Goal: Information Seeking & Learning: Learn about a topic

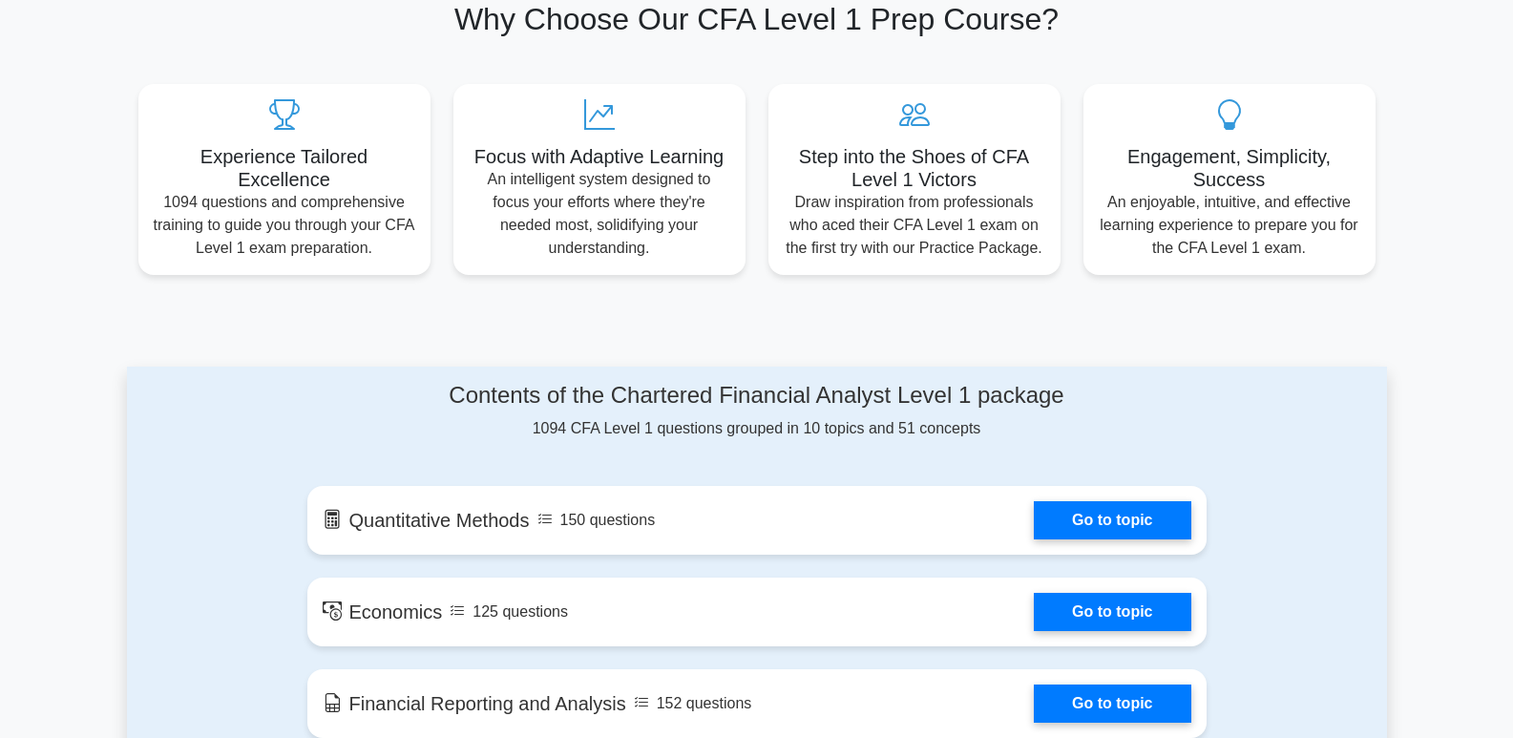
scroll to position [860, 0]
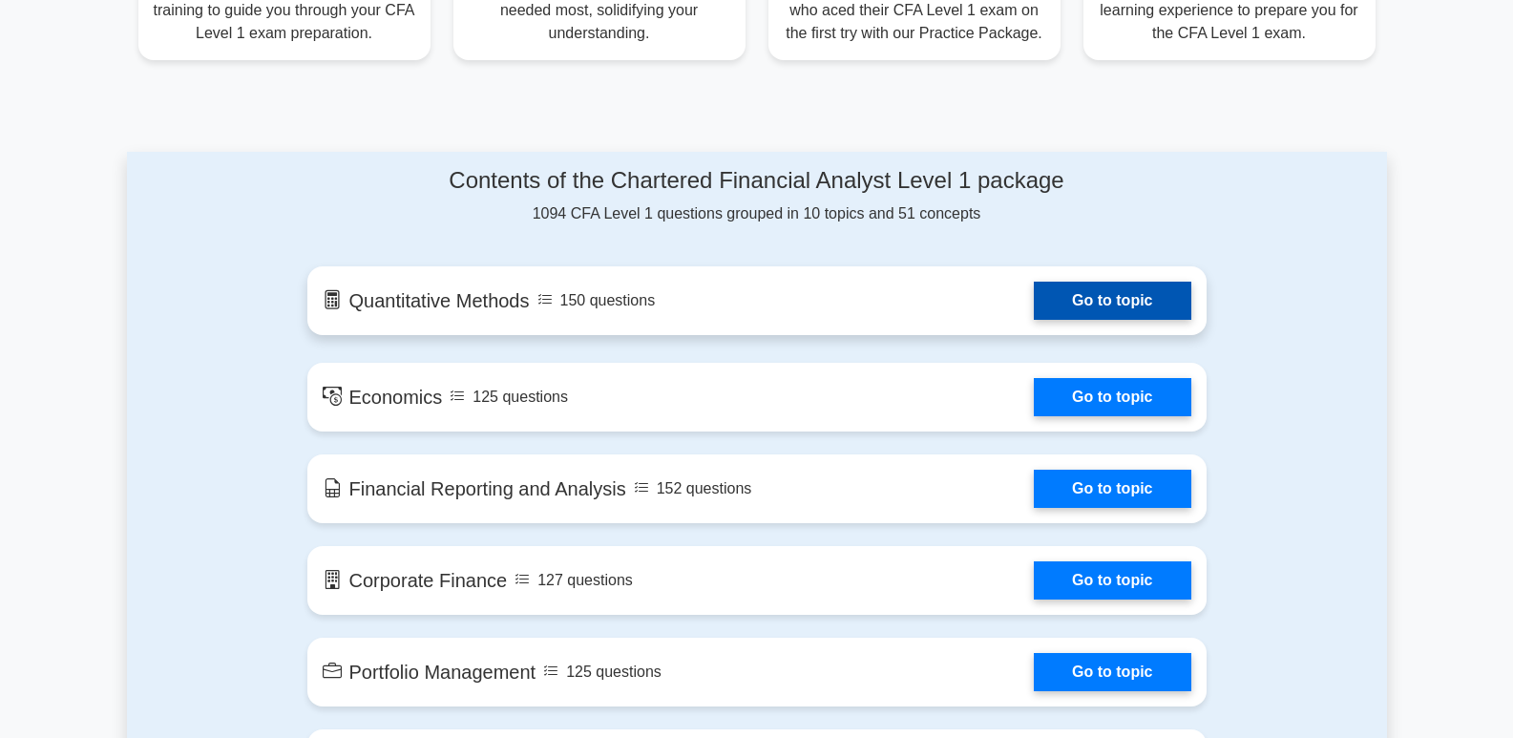
click at [1173, 295] on link "Go to topic" at bounding box center [1112, 301] width 157 height 38
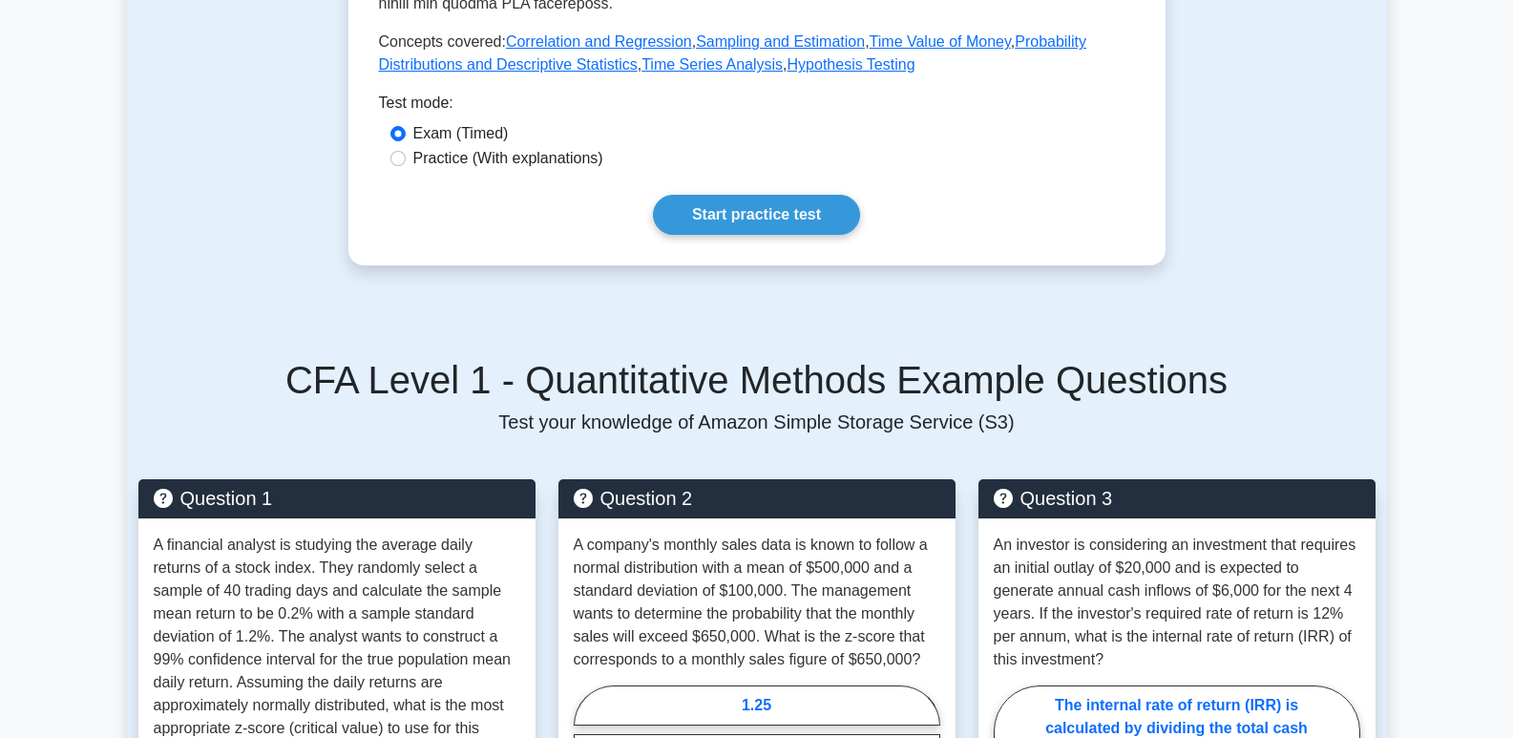
scroll to position [864, 0]
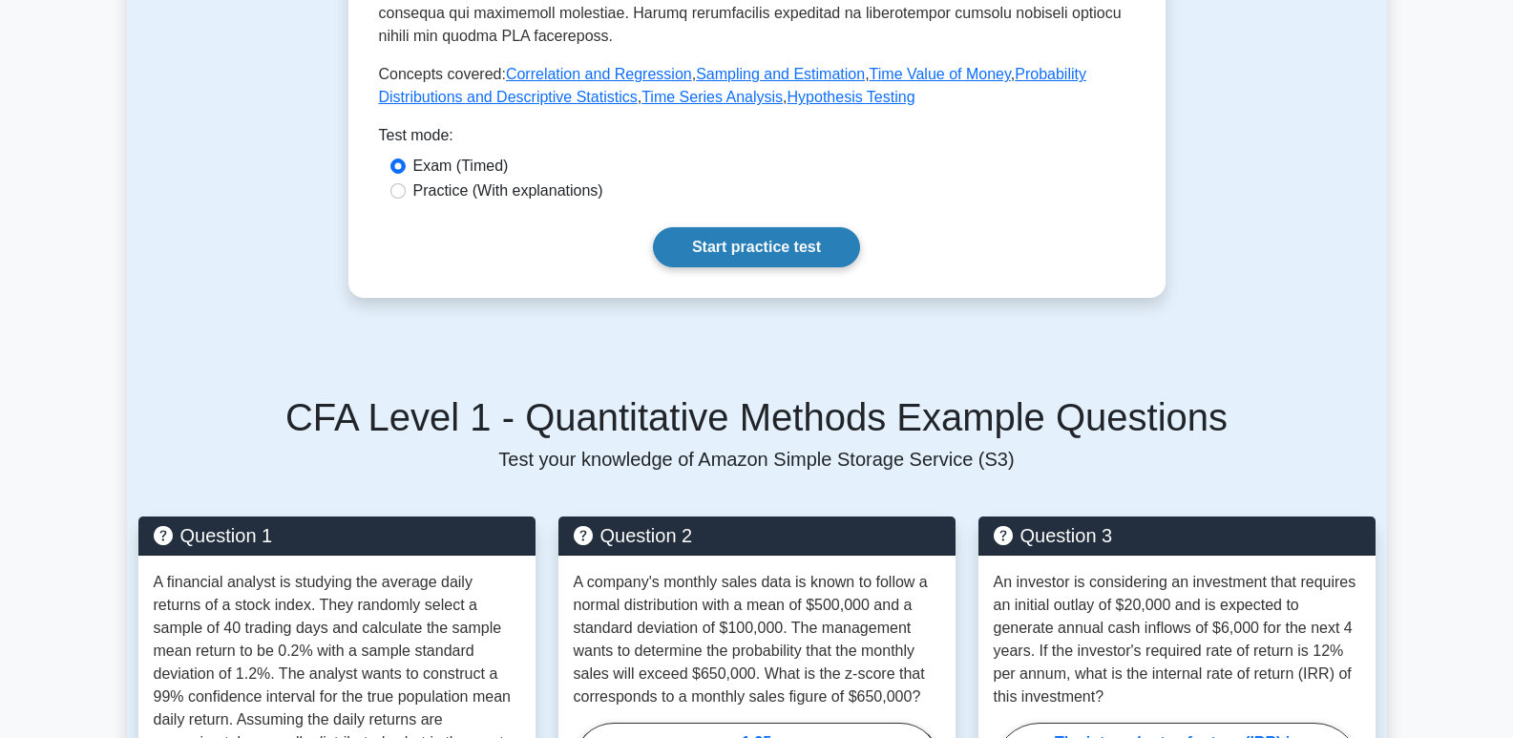
click at [723, 245] on link "Start practice test" at bounding box center [756, 247] width 207 height 40
click at [392, 198] on input "Practice (With explanations)" at bounding box center [397, 190] width 15 height 15
radio input "true"
click at [753, 254] on link "Start practice test" at bounding box center [756, 247] width 207 height 40
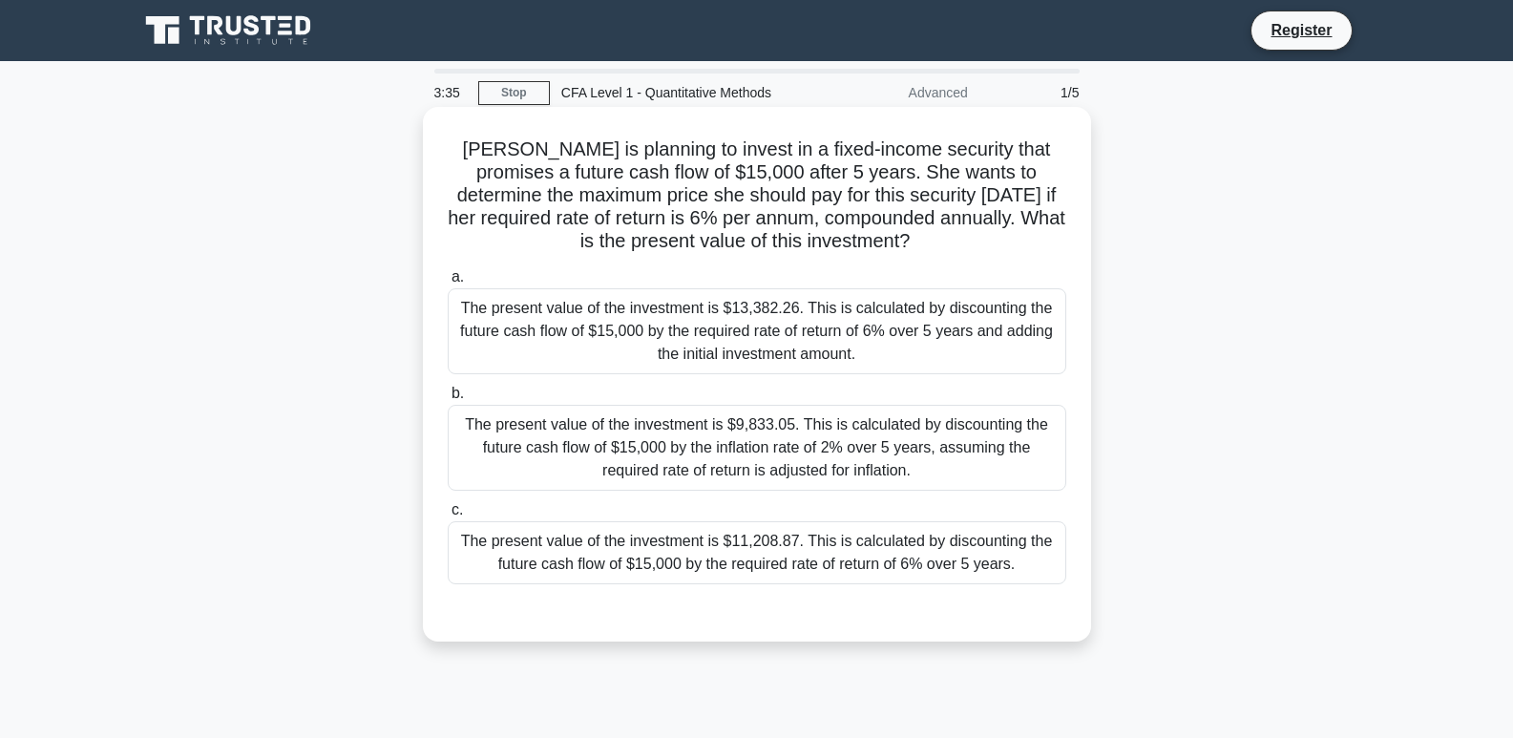
click at [777, 536] on div "The present value of the investment is $11,208.87. This is calculated by discou…" at bounding box center [757, 552] width 618 height 63
click at [448, 516] on input "c. The present value of the investment is $11,208.87. This is calculated by dis…" at bounding box center [448, 510] width 0 height 12
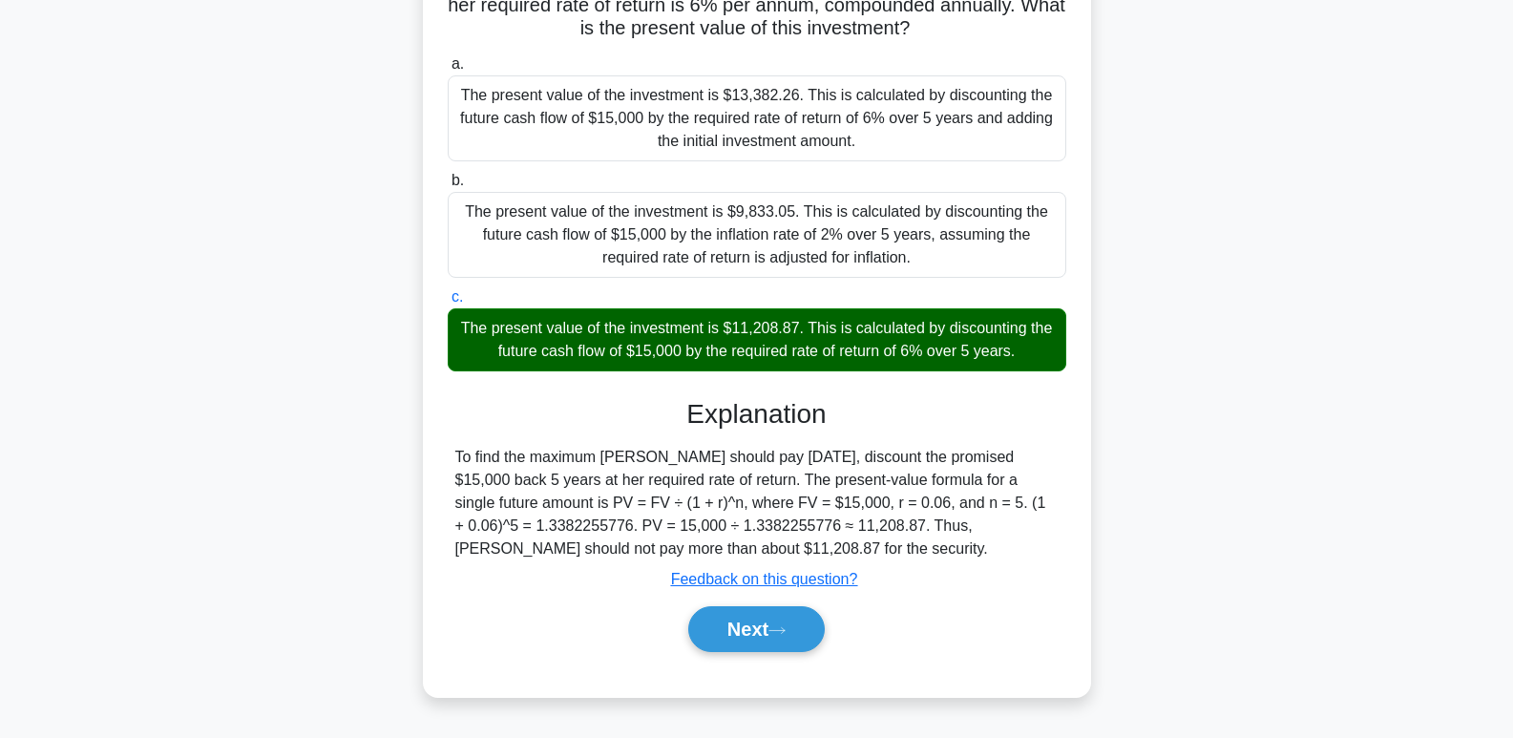
scroll to position [230, 0]
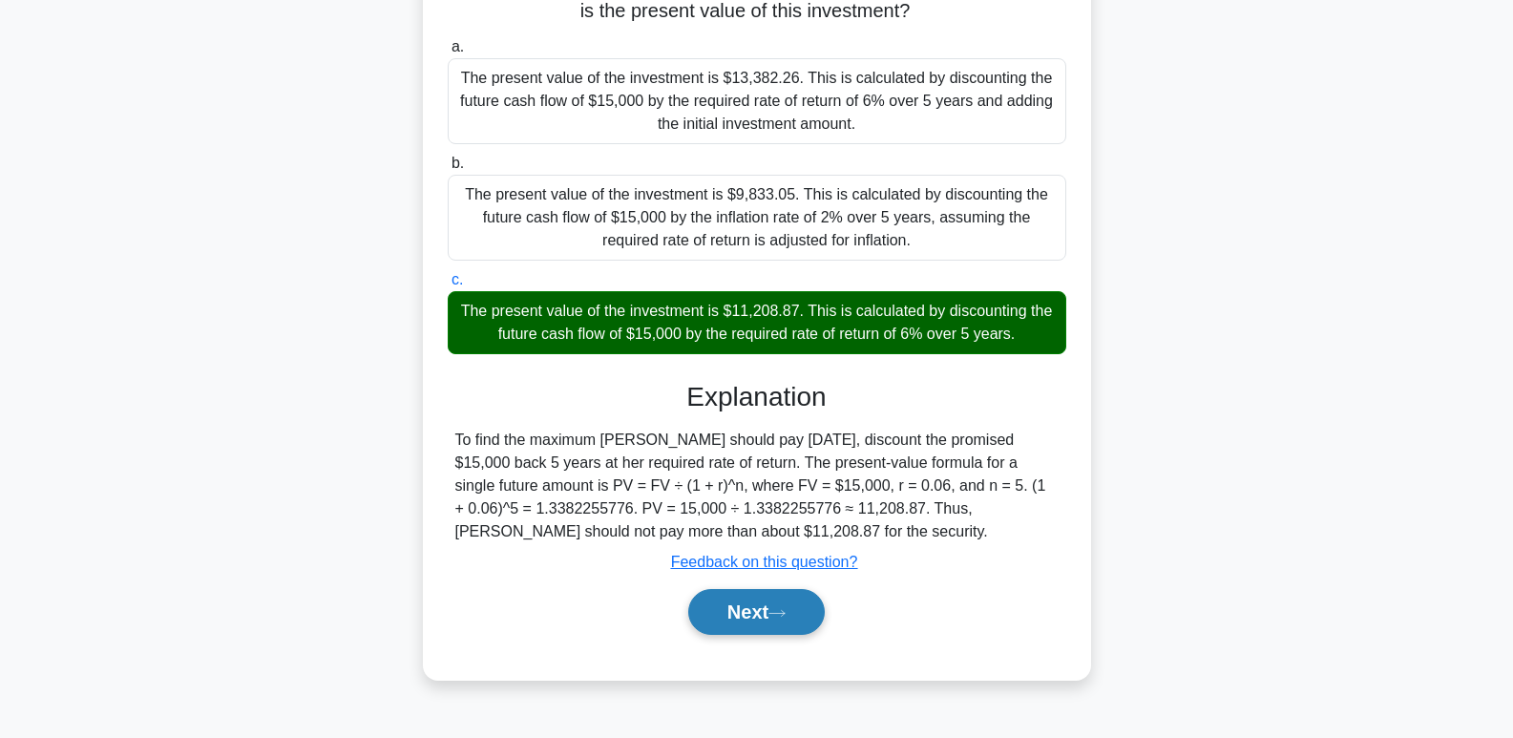
click at [732, 598] on button "Next" at bounding box center [756, 612] width 136 height 46
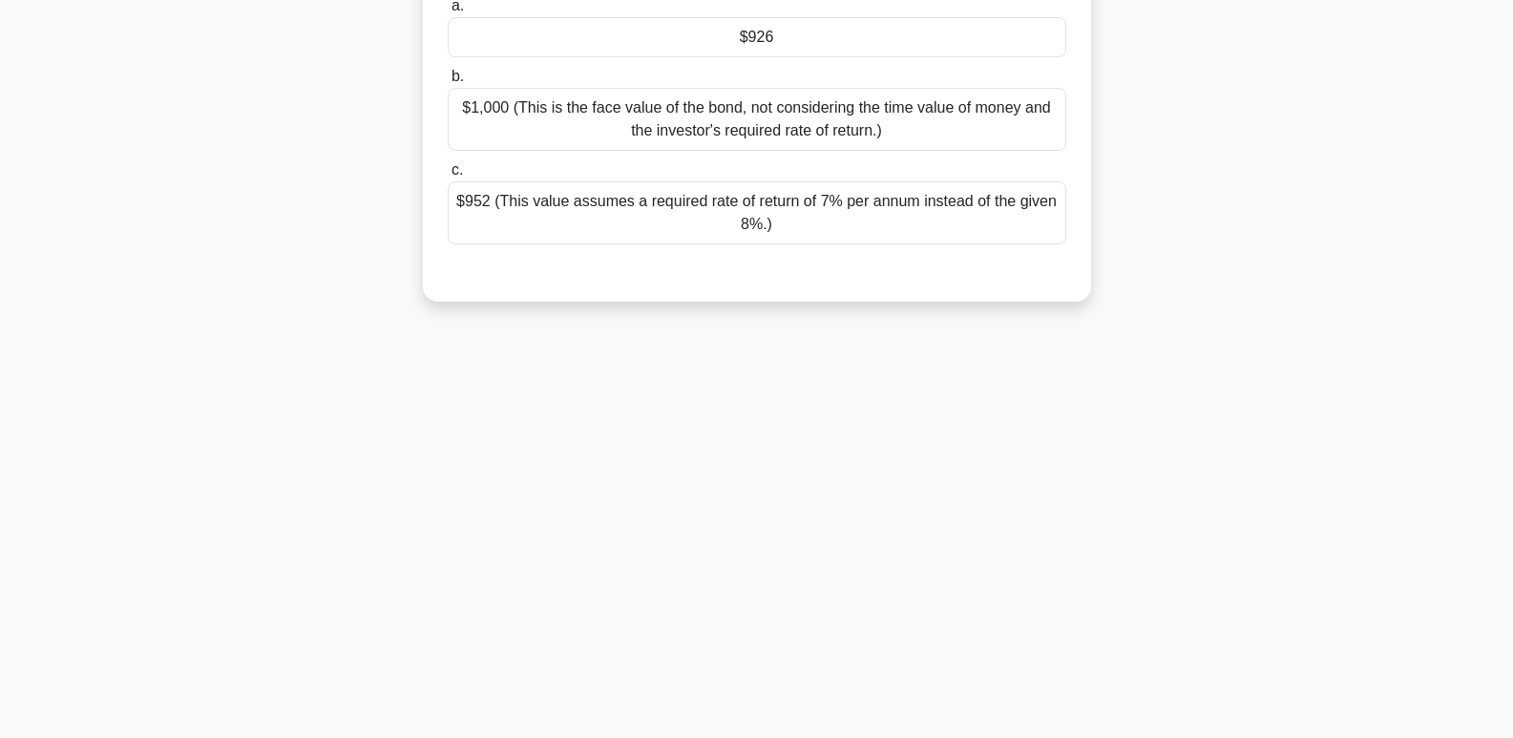
scroll to position [0, 0]
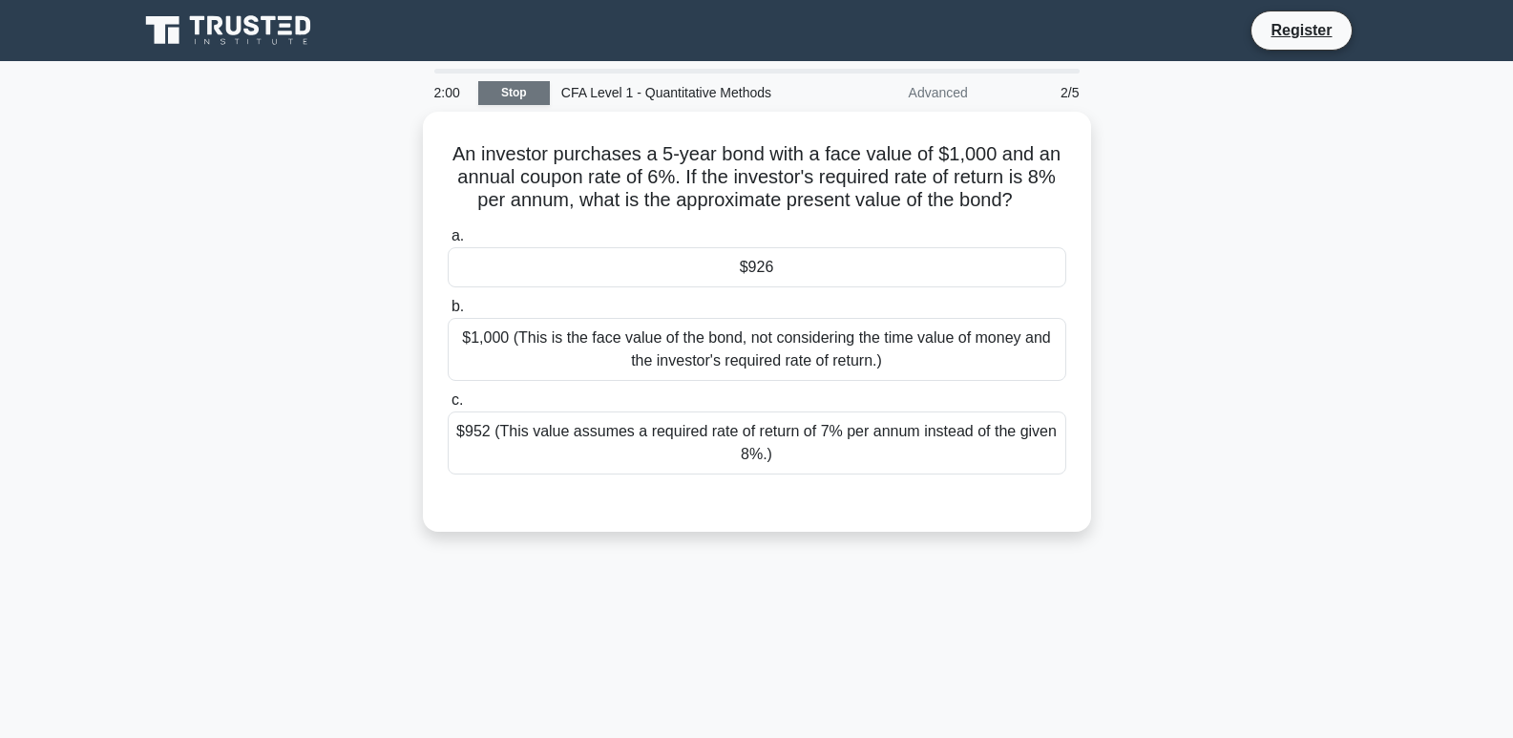
click at [534, 81] on link "Stop" at bounding box center [514, 93] width 72 height 24
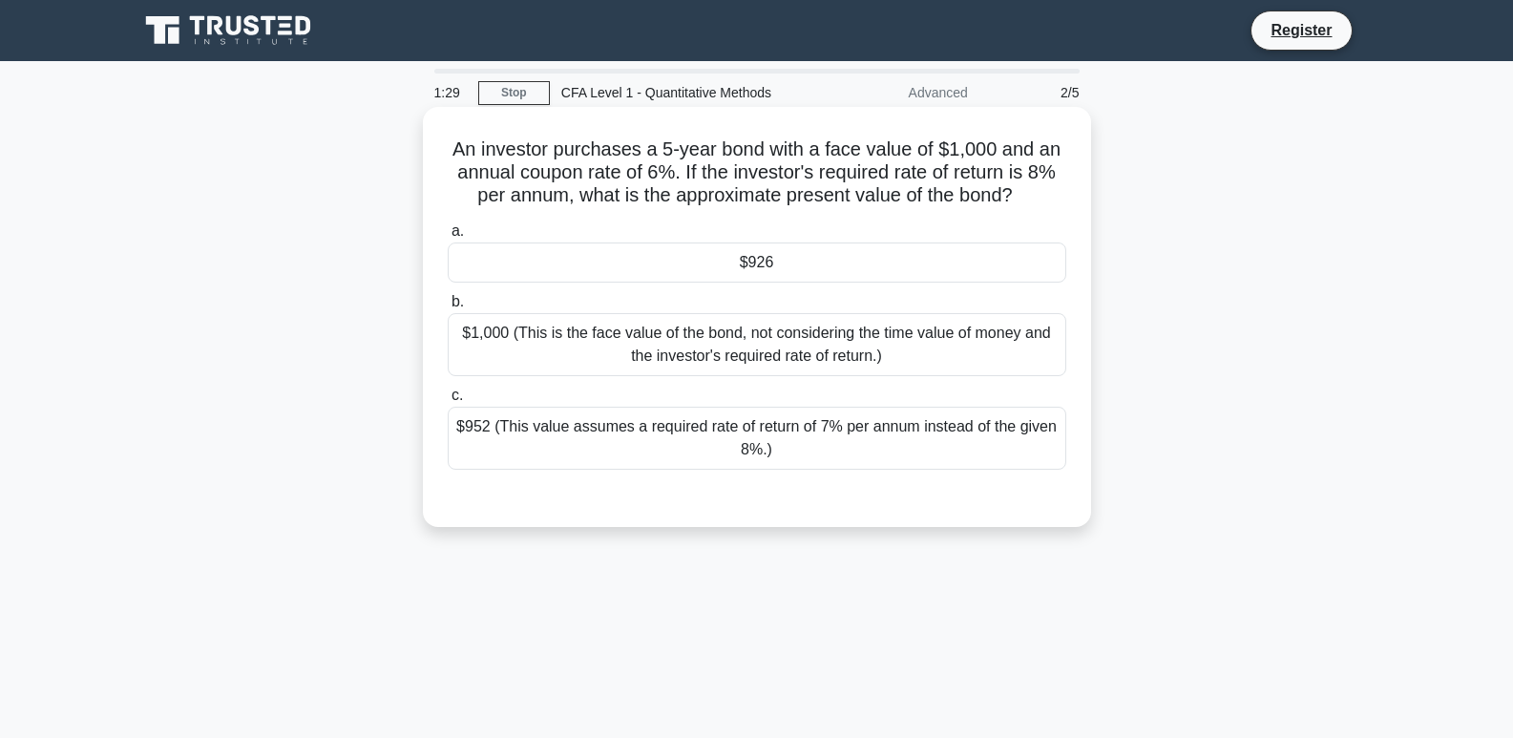
drag, startPoint x: 717, startPoint y: 288, endPoint x: 722, endPoint y: 274, distance: 15.4
click at [722, 275] on div "a. $926 b. $1,000 (This is the face value of the bond, not considering the time…" at bounding box center [756, 345] width 641 height 258
click at [722, 274] on div "$926" at bounding box center [757, 262] width 618 height 40
click at [448, 238] on input "a. $926" at bounding box center [448, 231] width 0 height 12
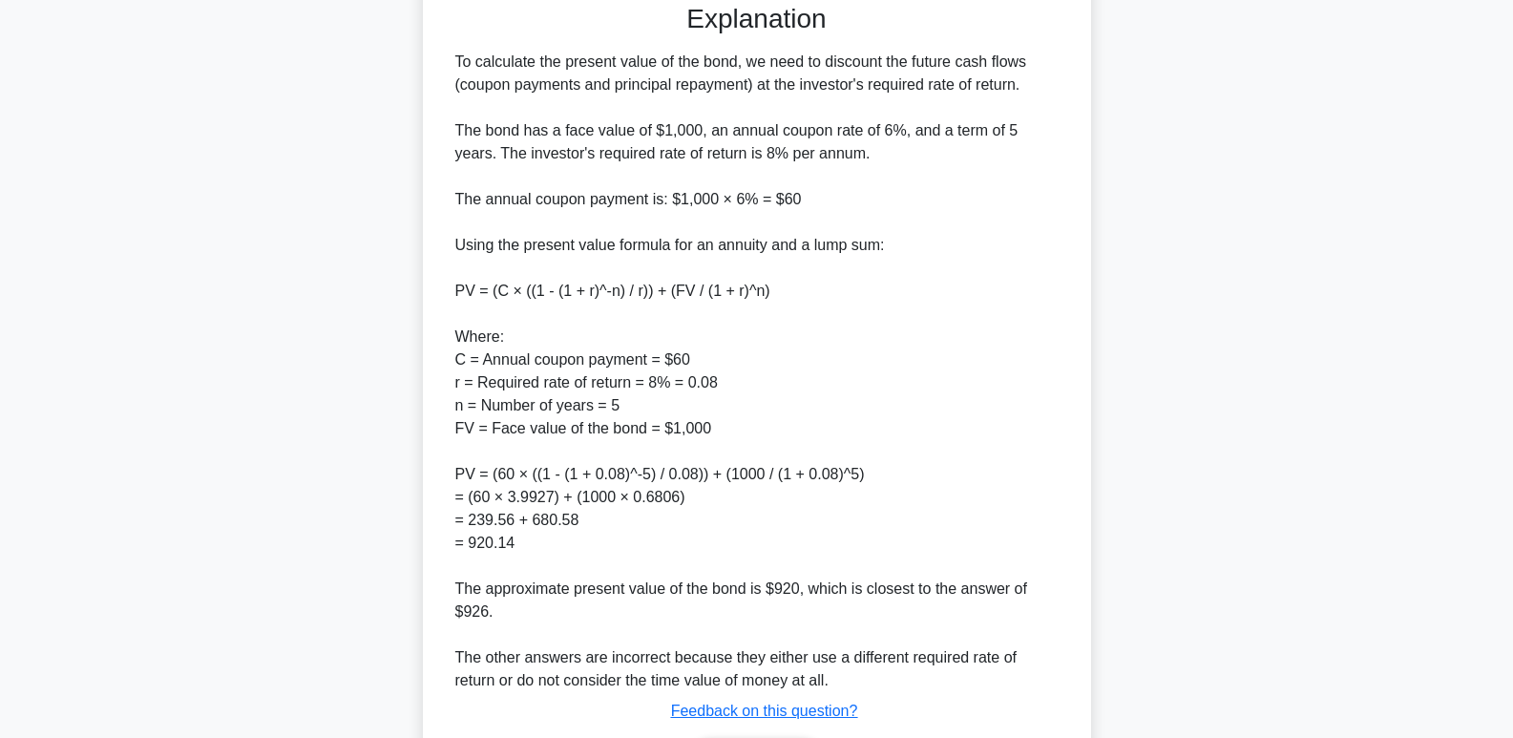
scroll to position [621, 0]
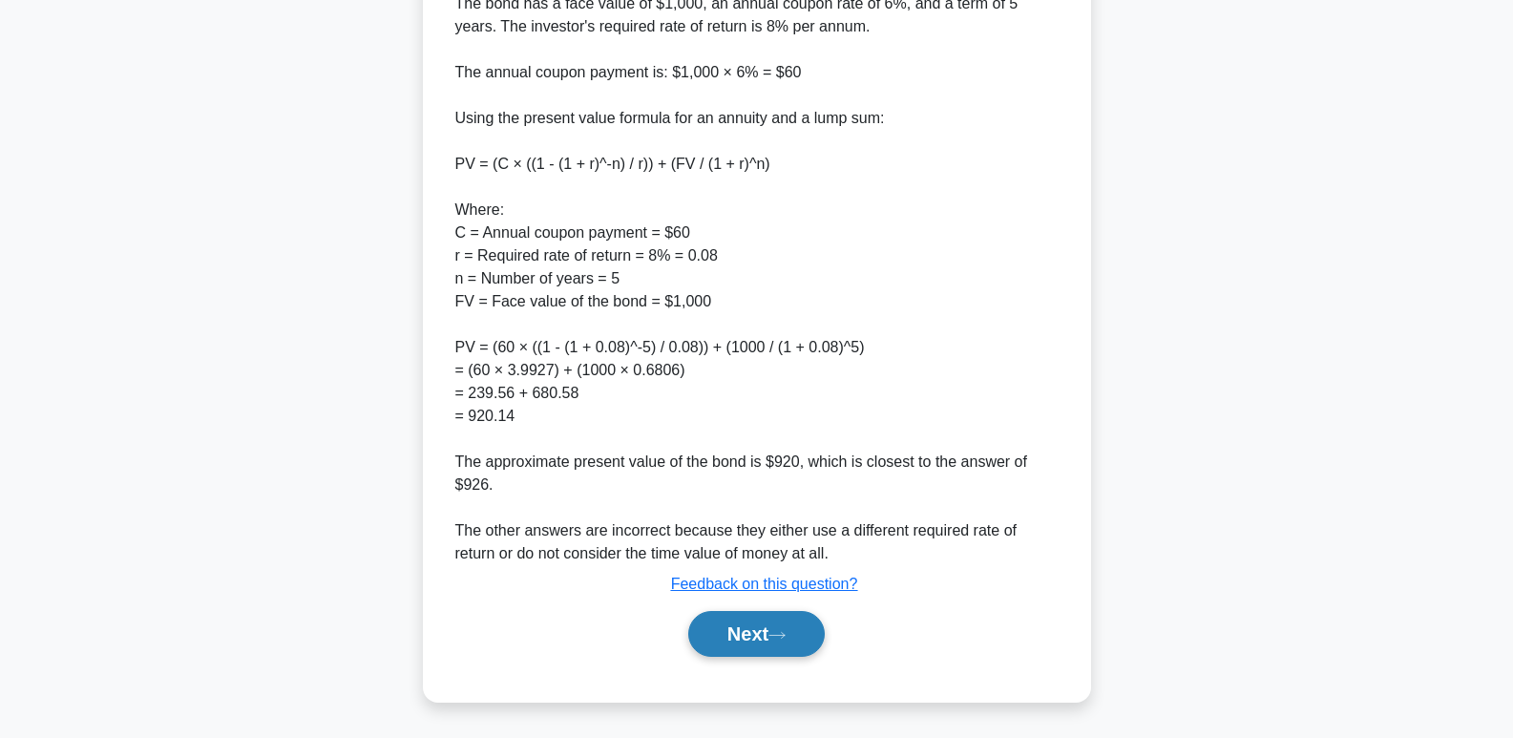
click at [743, 645] on button "Next" at bounding box center [756, 634] width 136 height 46
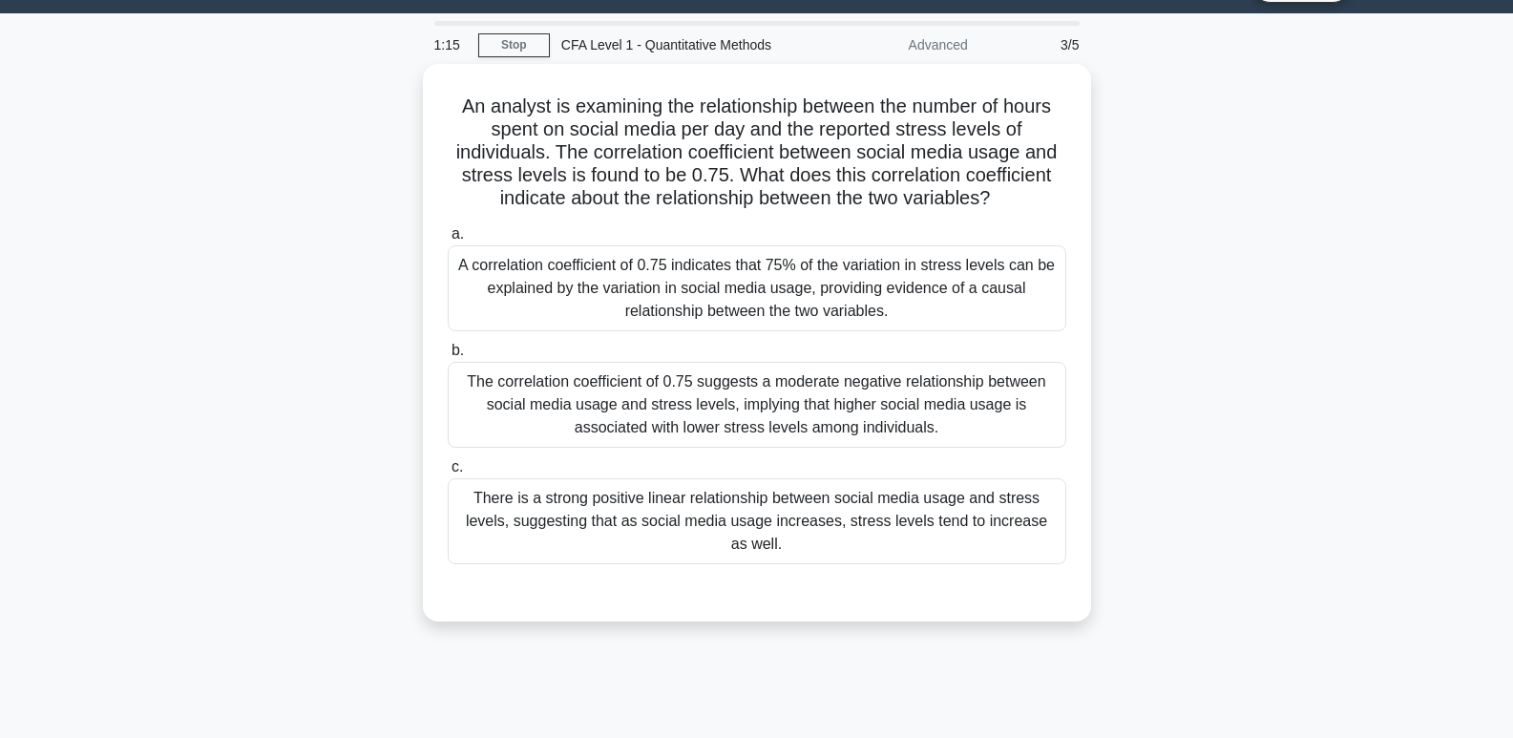
scroll to position [42, 0]
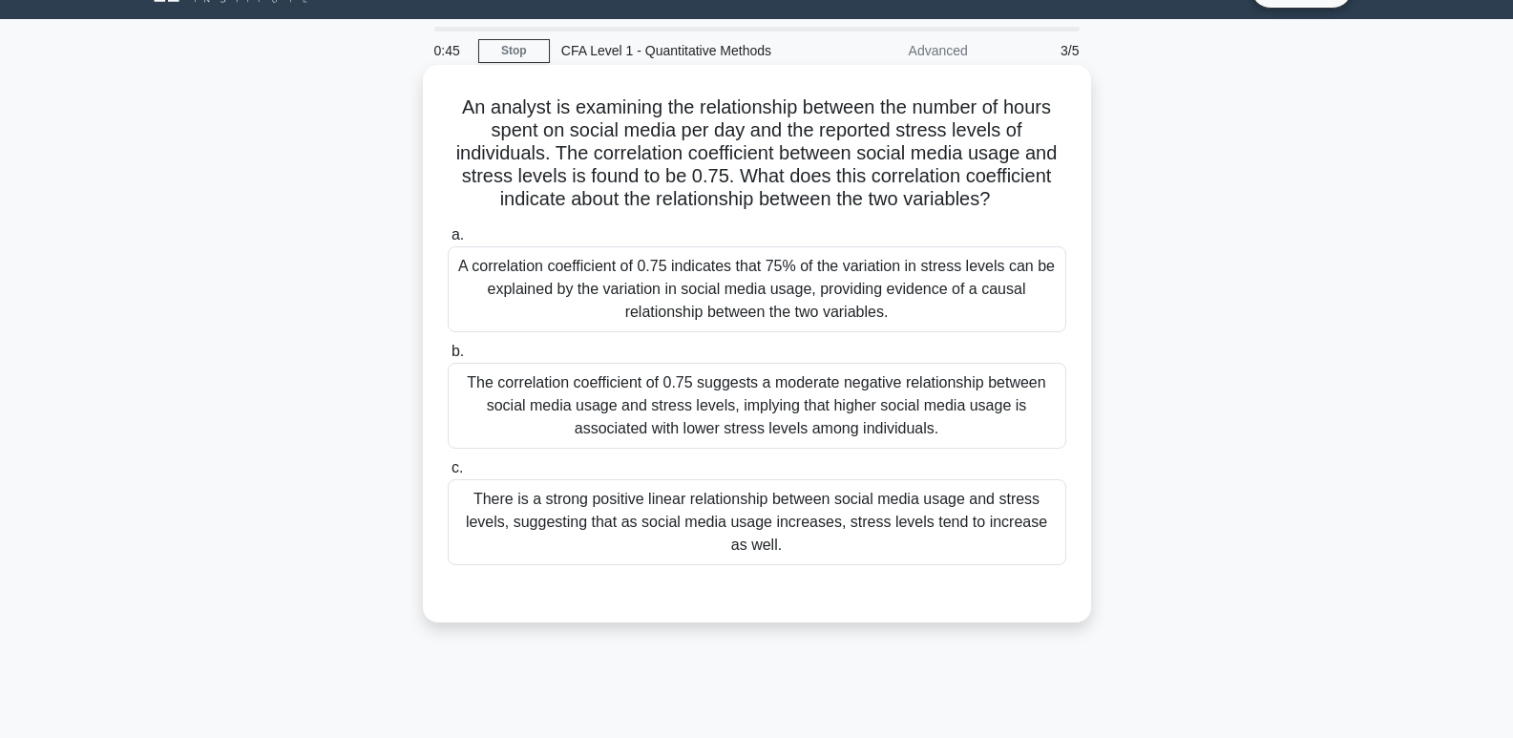
click at [828, 516] on div "There is a strong positive linear relationship between social media usage and s…" at bounding box center [757, 522] width 618 height 86
click at [448, 474] on input "c. There is a strong positive linear relationship between social media usage an…" at bounding box center [448, 468] width 0 height 12
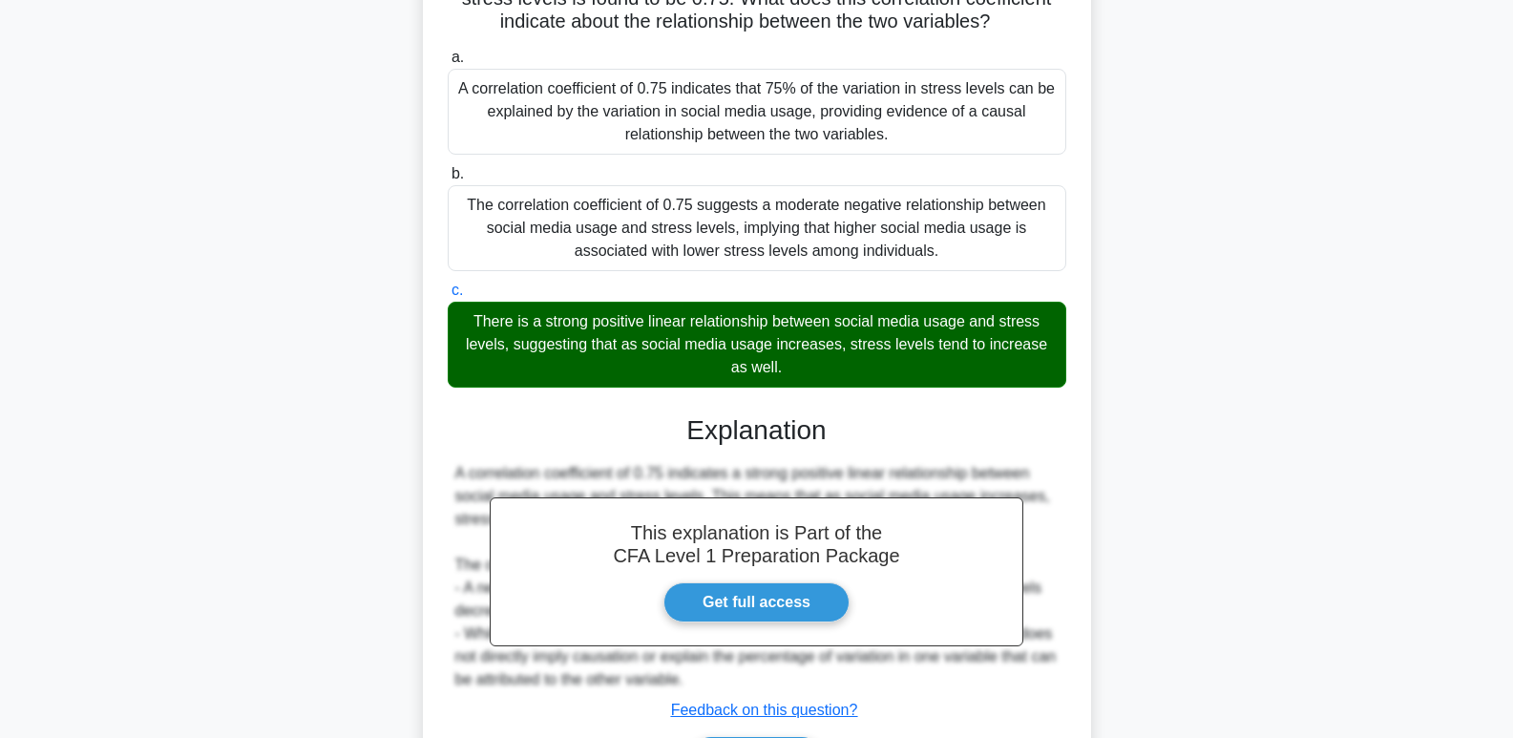
scroll to position [346, 0]
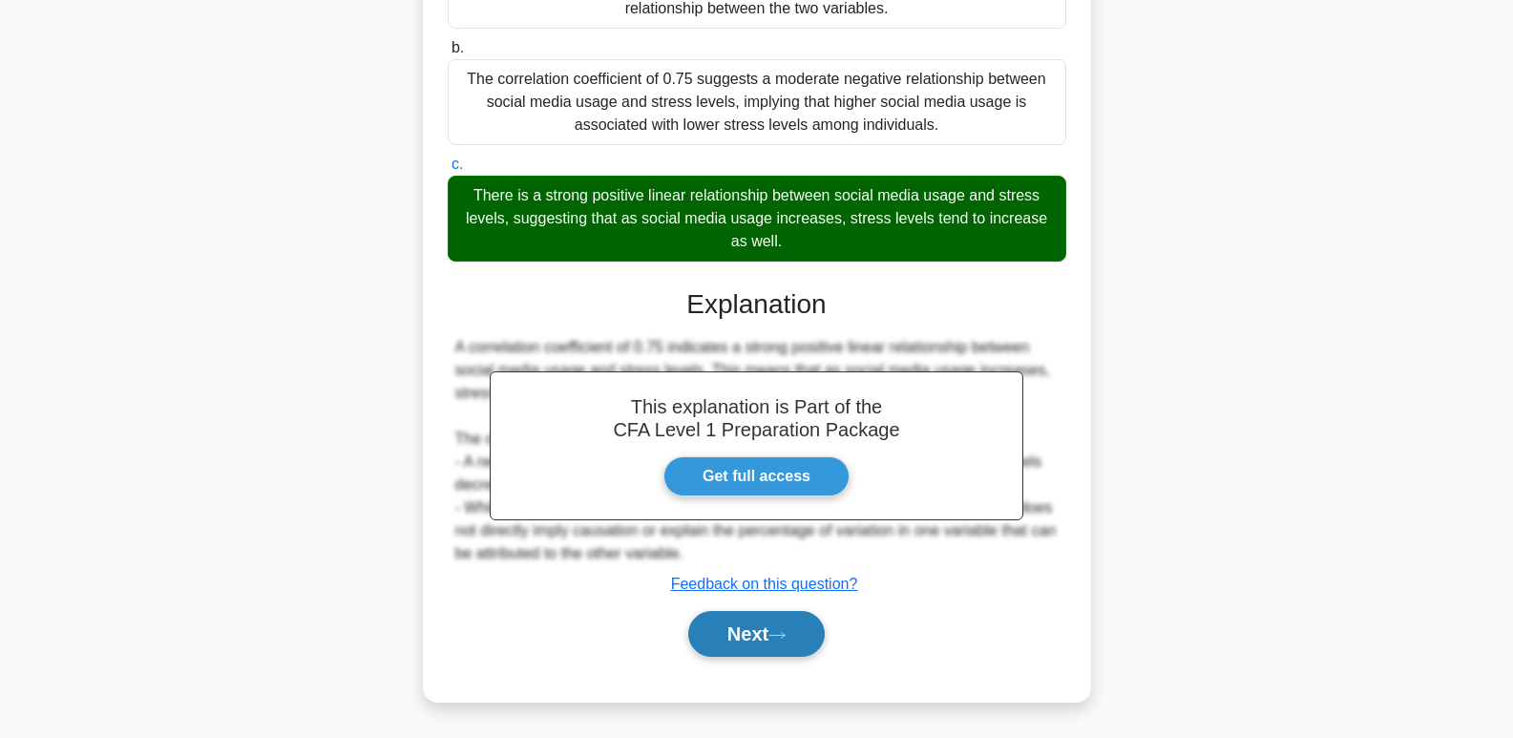
click at [808, 656] on button "Next" at bounding box center [756, 634] width 136 height 46
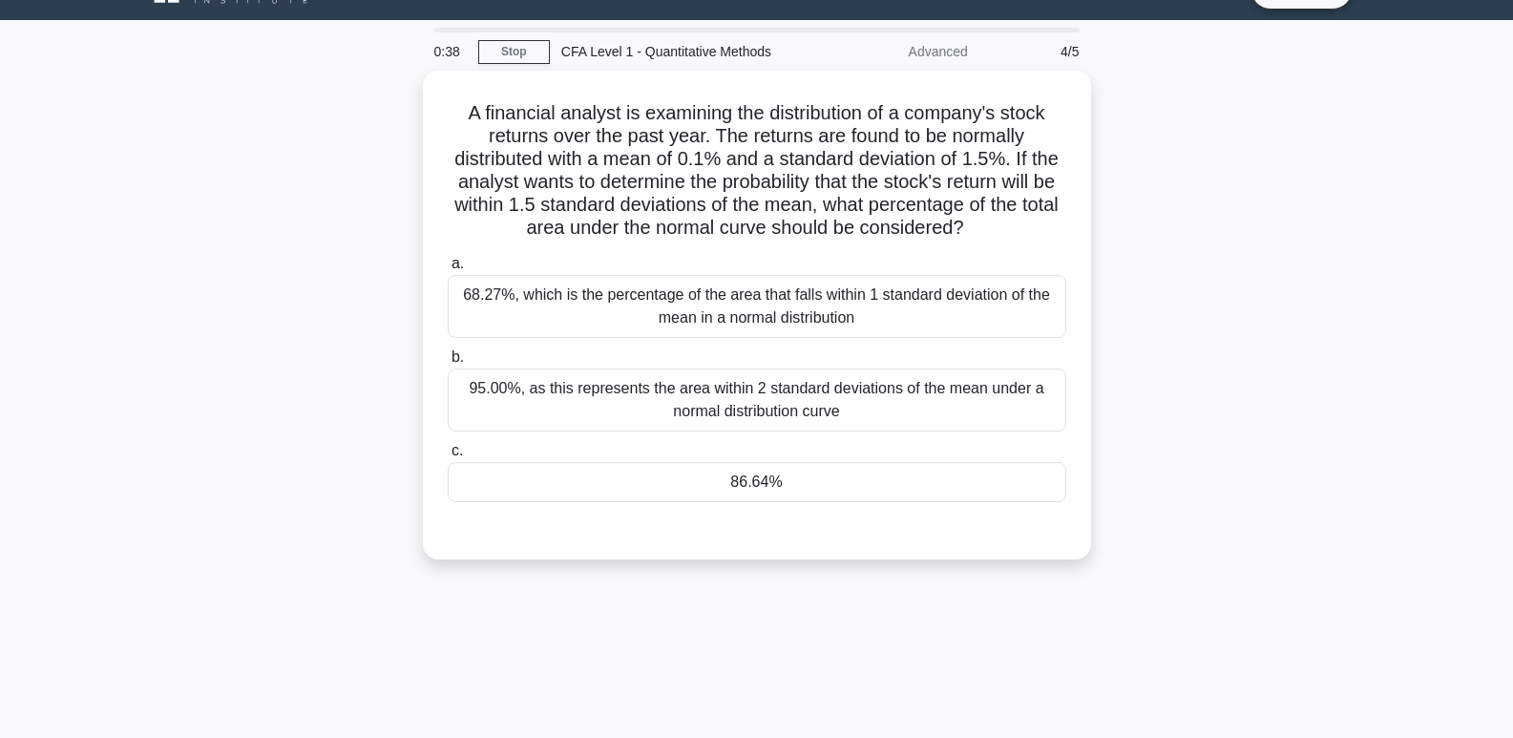
scroll to position [11, 0]
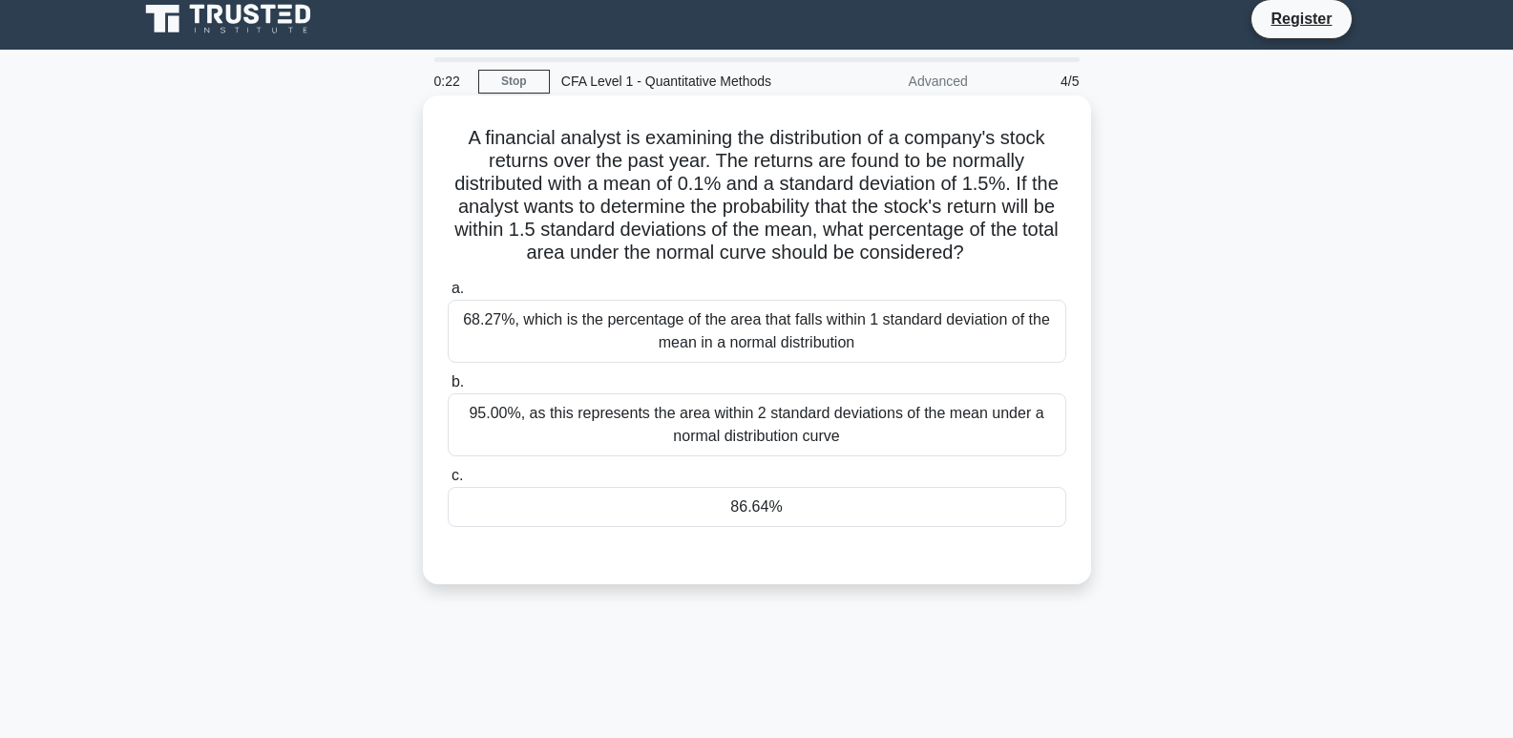
click at [882, 426] on div "95.00%, as this represents the area within 2 standard deviations of the mean un…" at bounding box center [757, 424] width 618 height 63
click at [448, 388] on input "b. 95.00%, as this represents the area within 2 standard deviations of the mean…" at bounding box center [448, 382] width 0 height 12
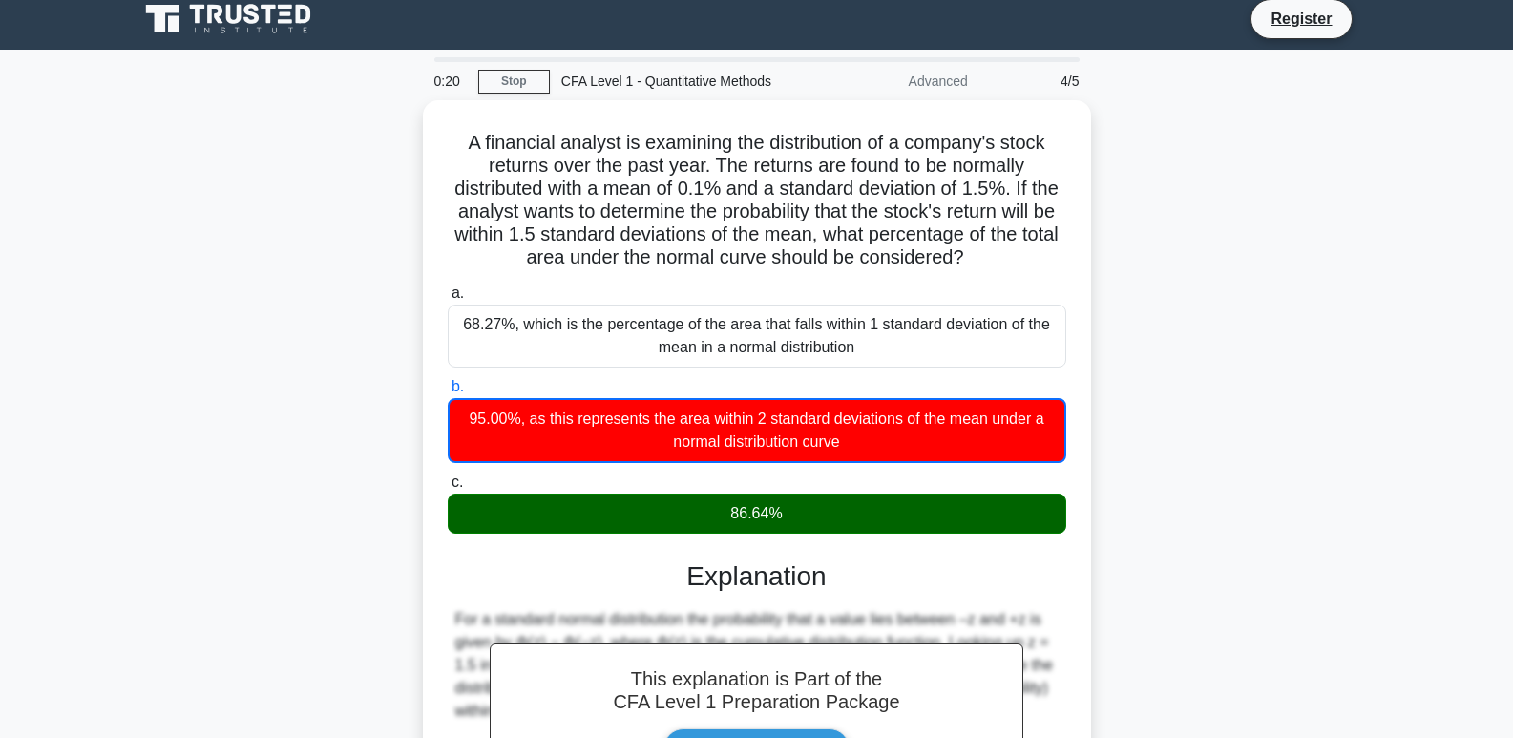
scroll to position [293, 0]
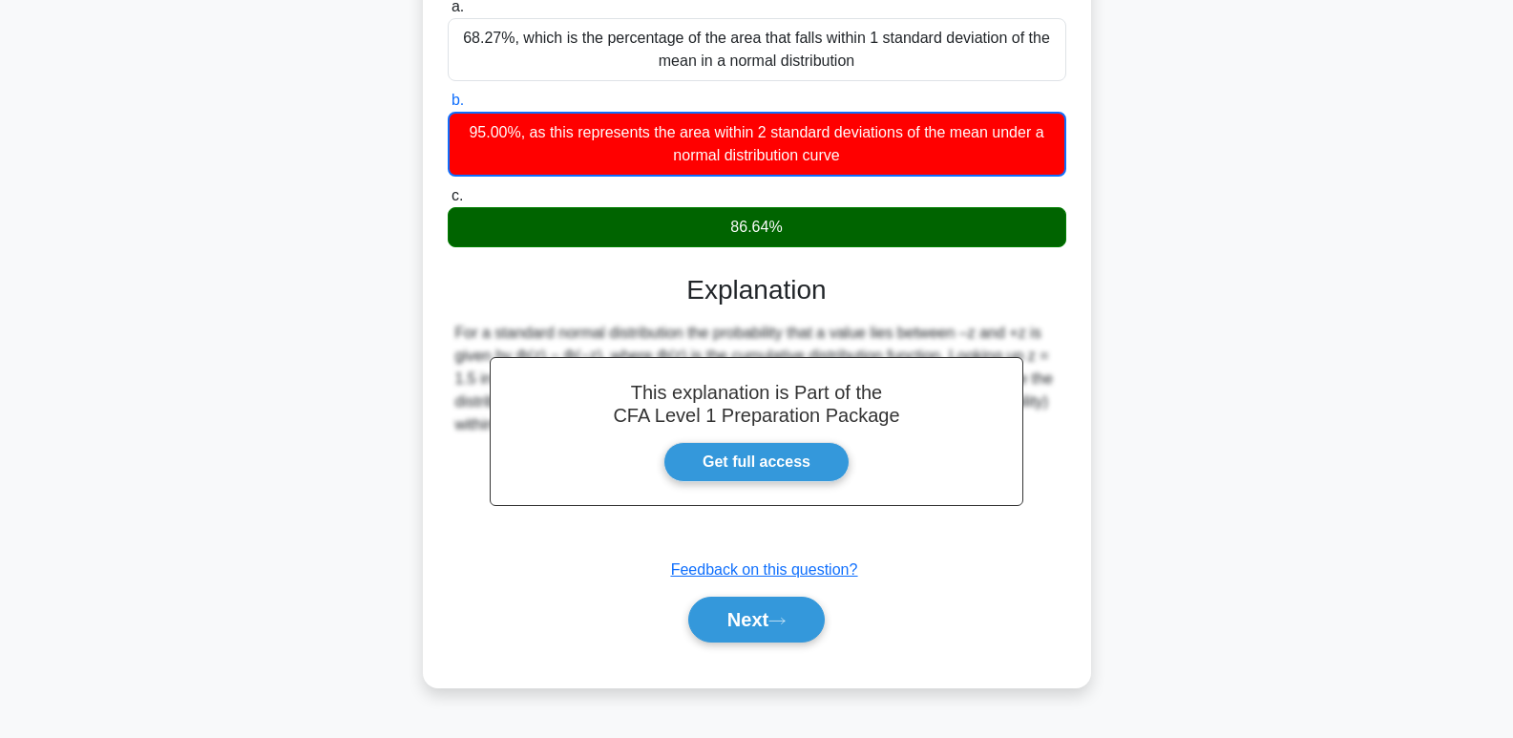
click at [752, 590] on div "Next" at bounding box center [757, 619] width 618 height 61
click at [756, 614] on button "Next" at bounding box center [756, 619] width 136 height 46
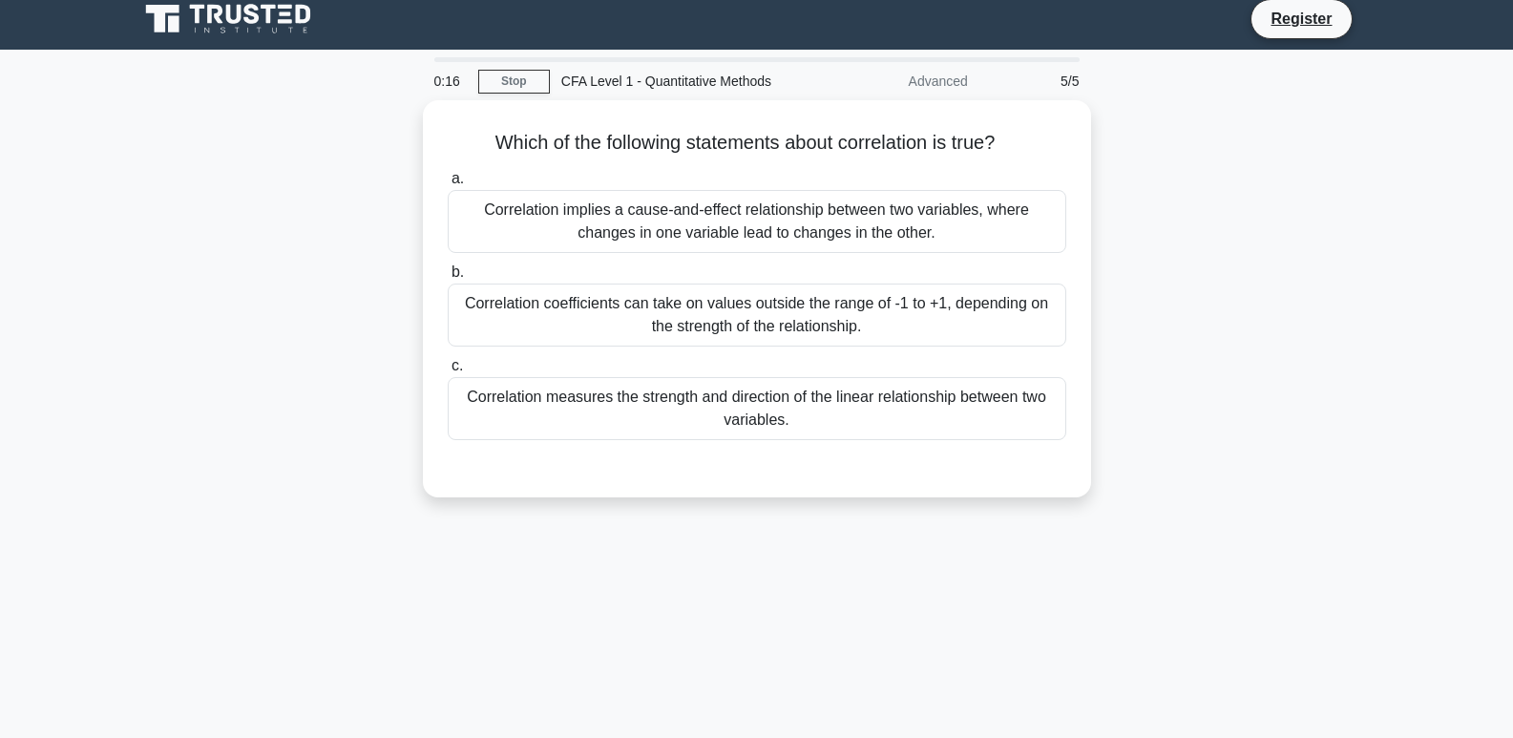
scroll to position [0, 0]
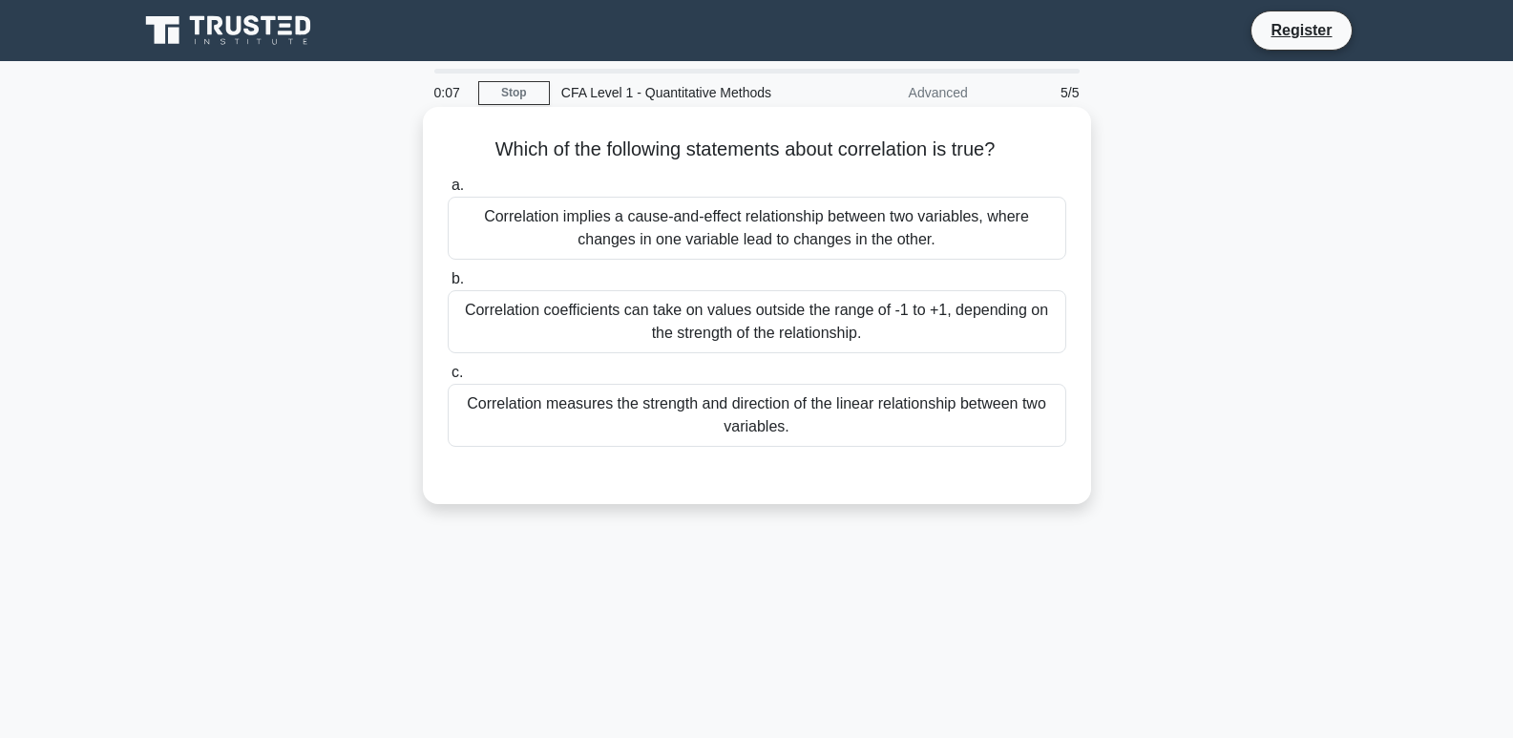
click at [752, 336] on div "Correlation coefficients can take on values outside the range of -1 to +1, depe…" at bounding box center [757, 321] width 618 height 63
click at [448, 285] on input "b. Correlation coefficients can take on values outside the range of -1 to +1, d…" at bounding box center [448, 279] width 0 height 12
